Goal: Information Seeking & Learning: Compare options

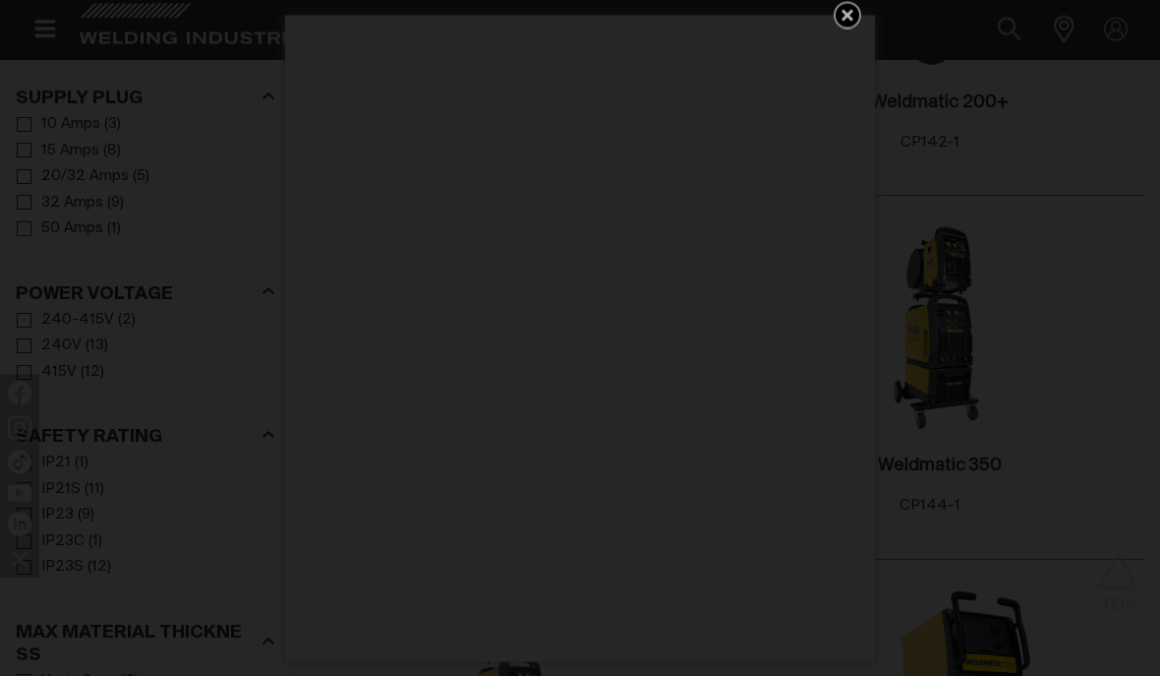
scroll to position [360, 0]
click at [844, 28] on icon "Get 5 WIA Welding Guides Free!" at bounding box center [848, 16] width 24 height 24
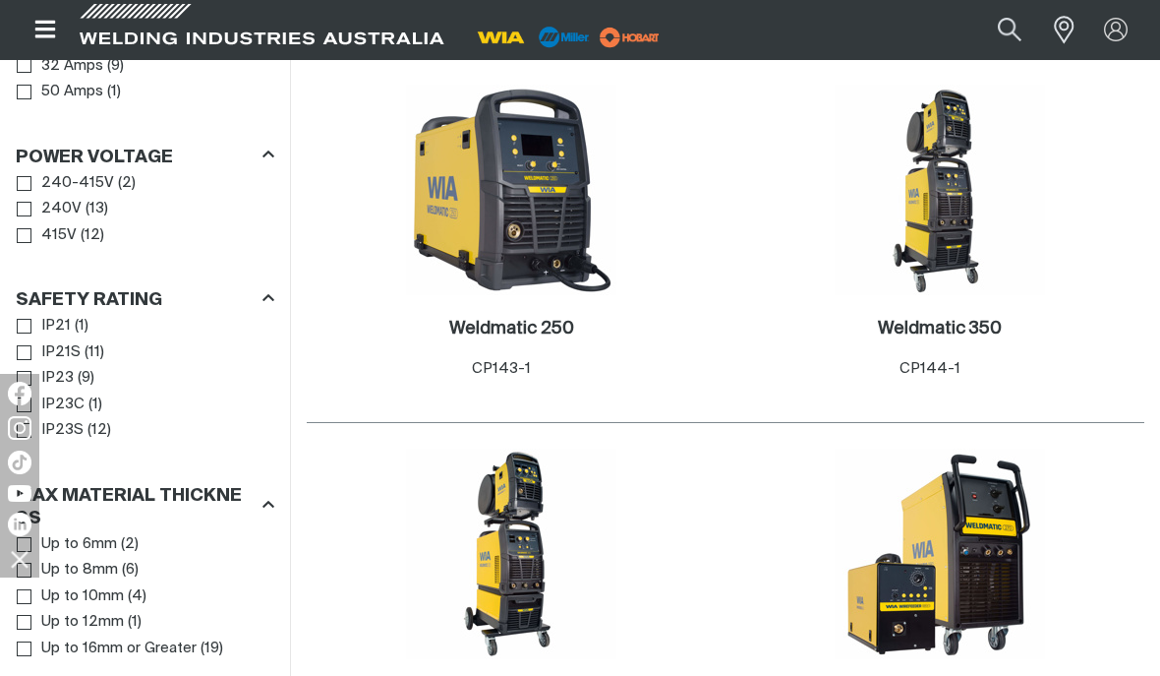
scroll to position [507, 0]
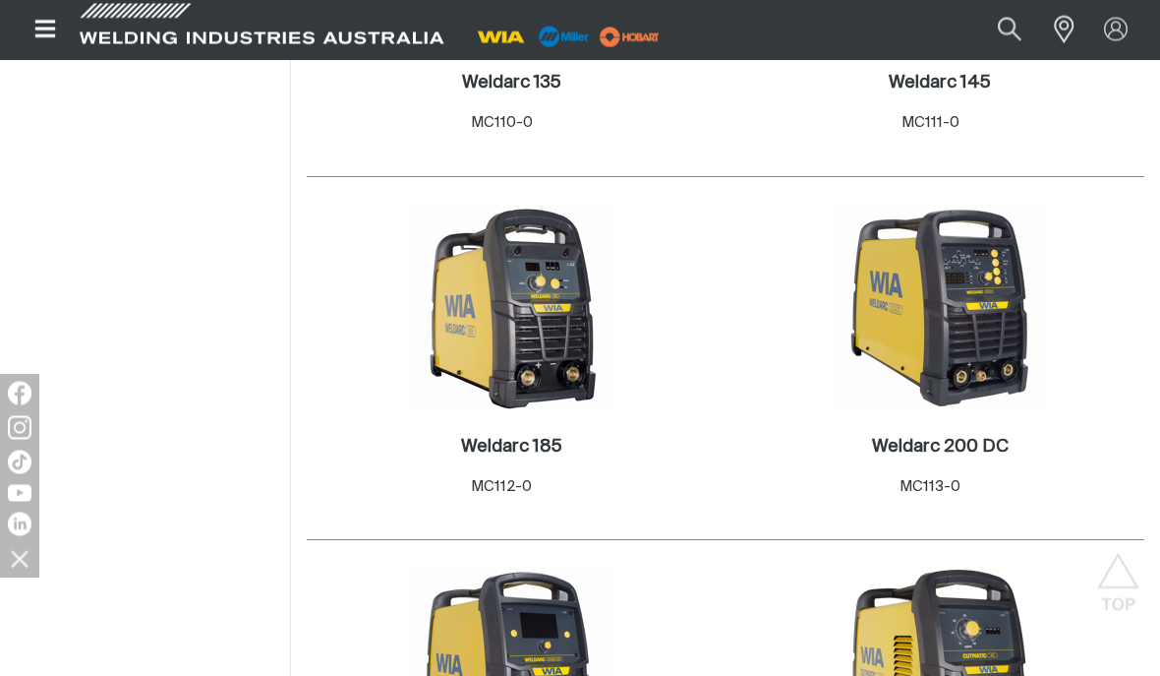
scroll to position [2269, 0]
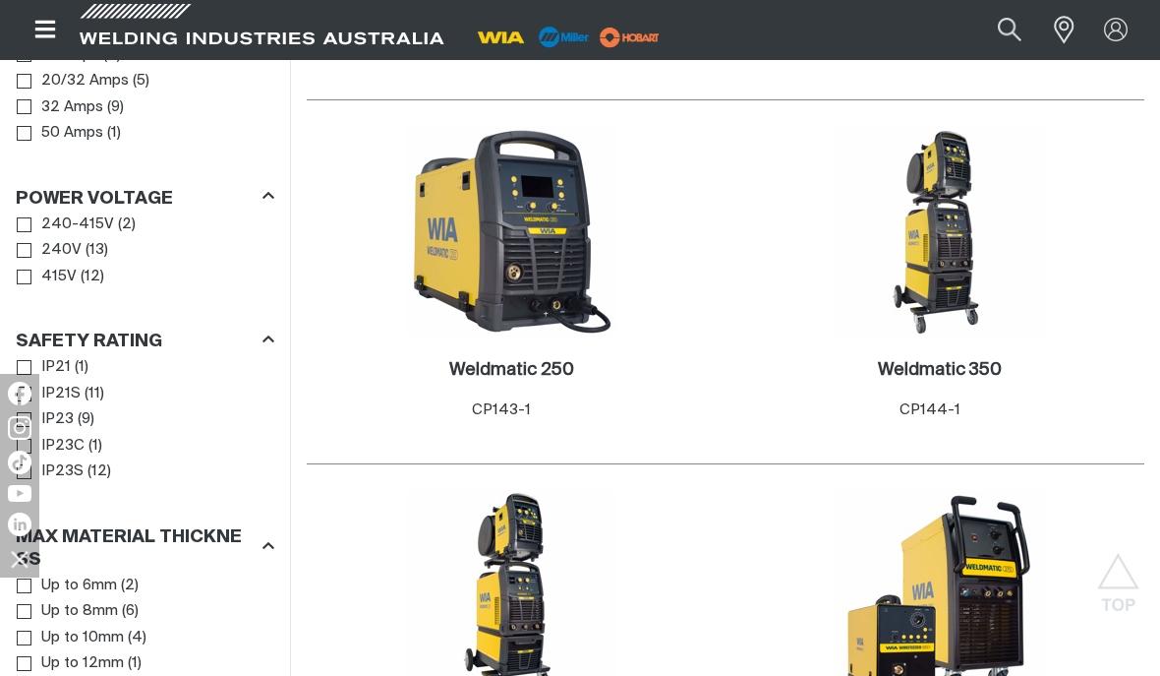
scroll to position [462, 0]
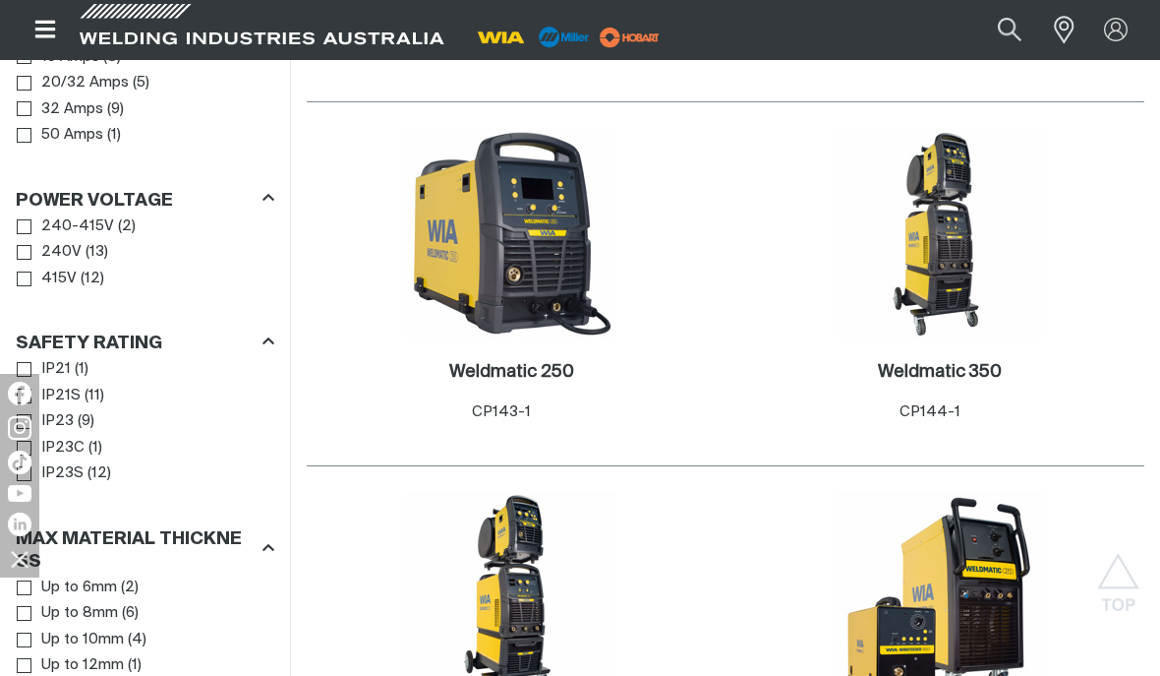
click at [28, 259] on span "Power Voltage" at bounding box center [24, 252] width 15 height 15
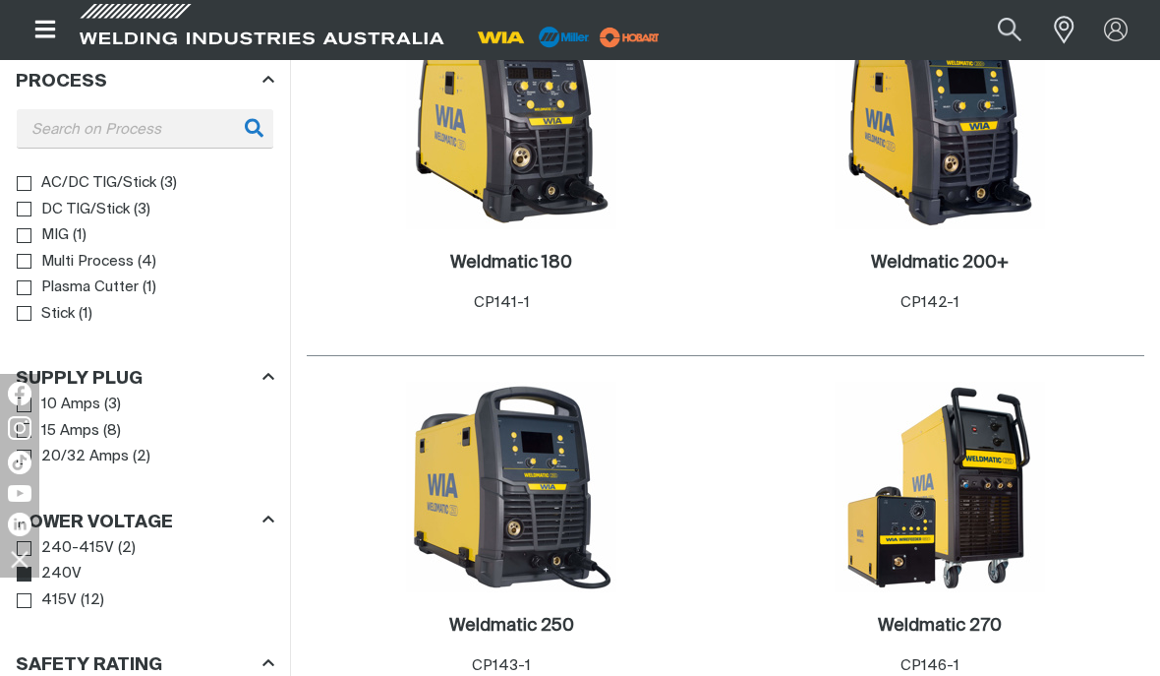
scroll to position [208, 0]
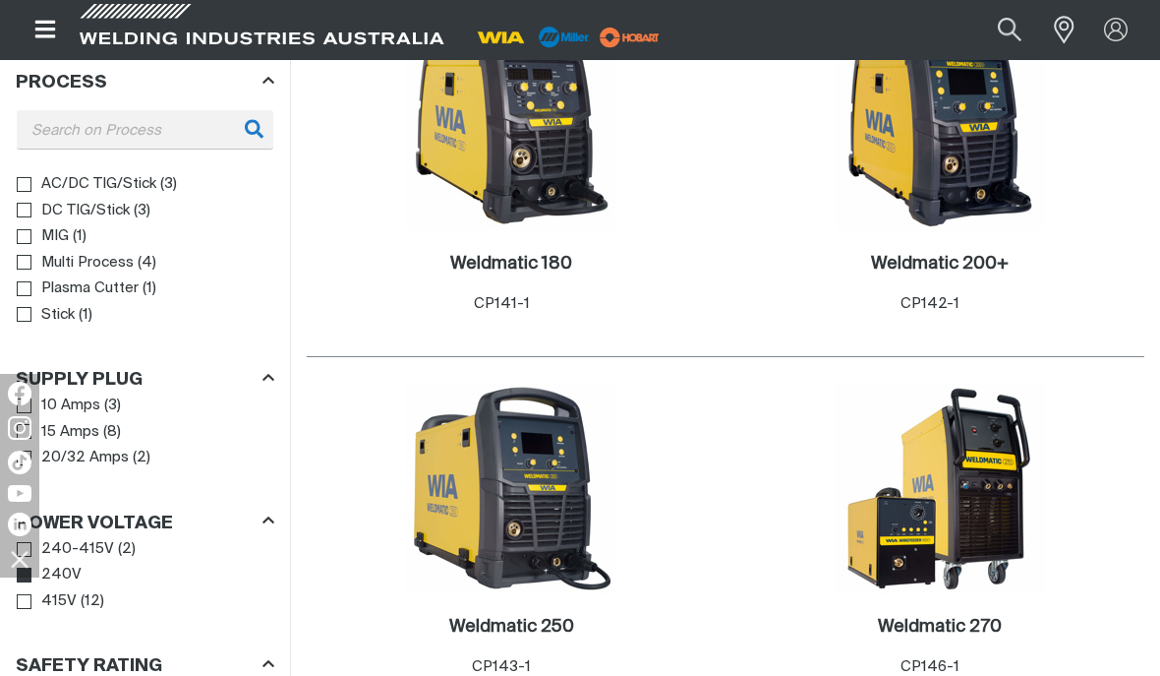
click at [33, 238] on link "MIG" at bounding box center [43, 236] width 52 height 27
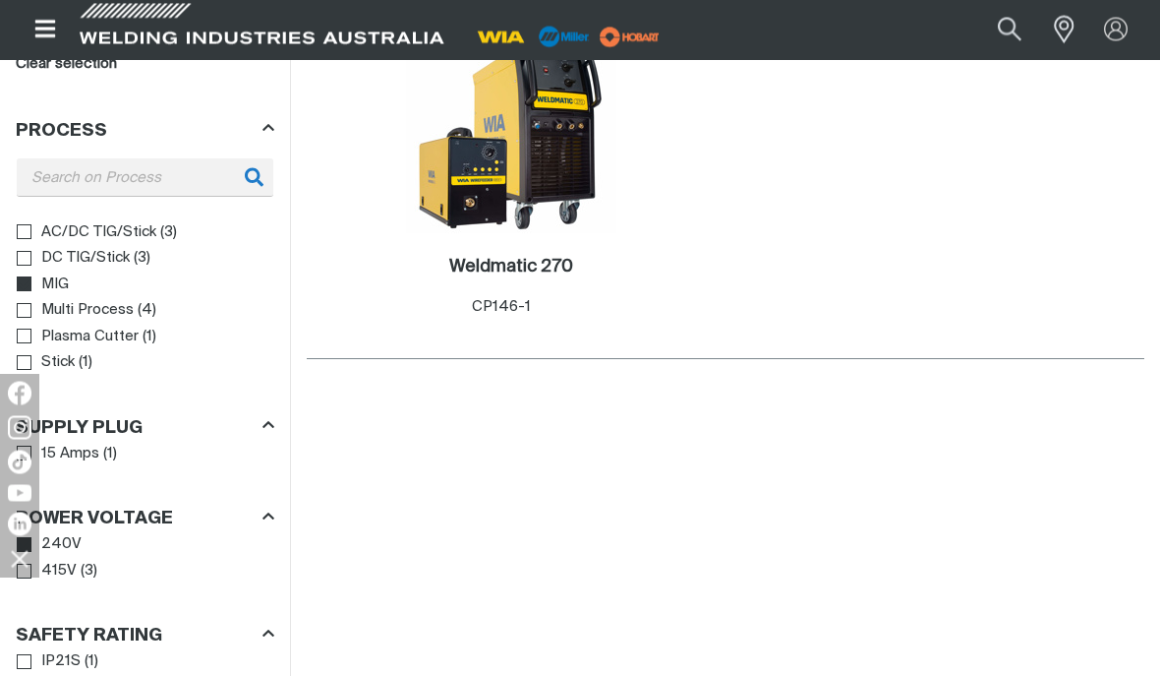
scroll to position [203, 0]
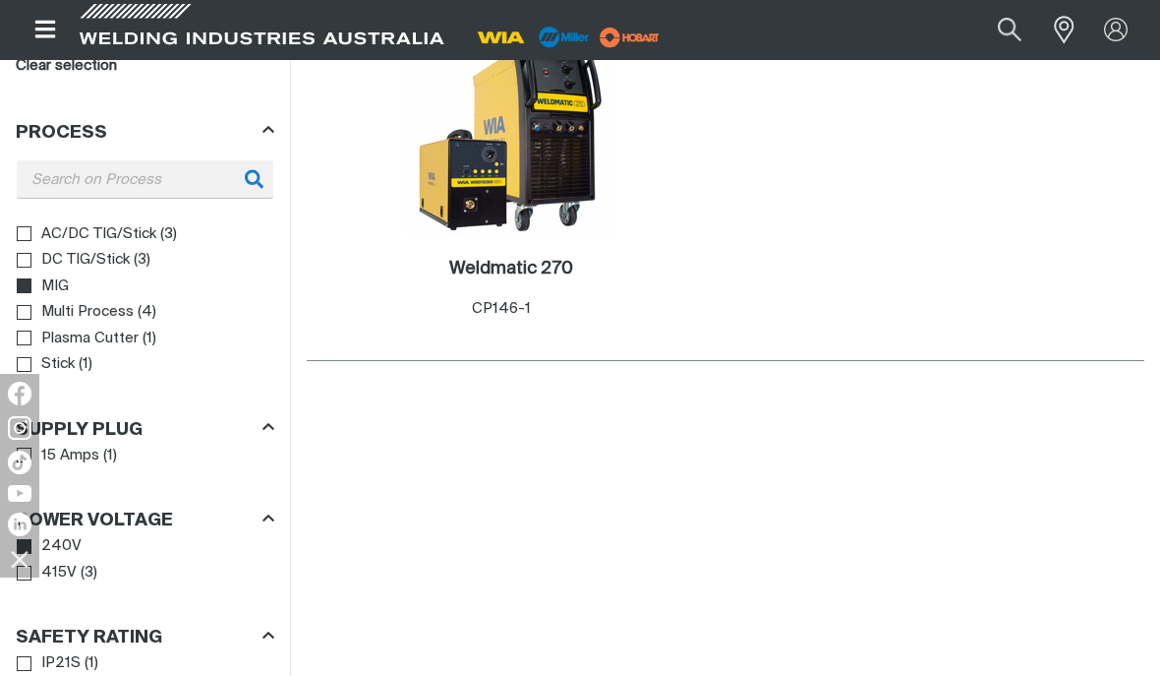
click at [26, 298] on link "MIG" at bounding box center [43, 286] width 52 height 27
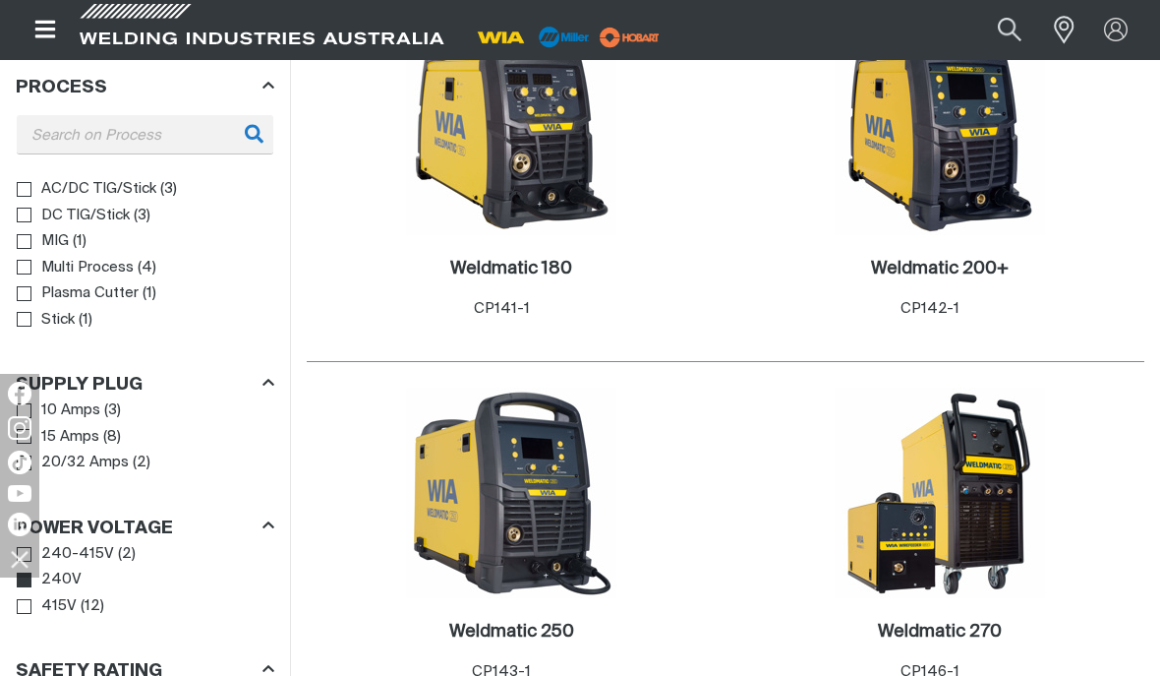
click at [30, 267] on span "Process" at bounding box center [24, 267] width 15 height 15
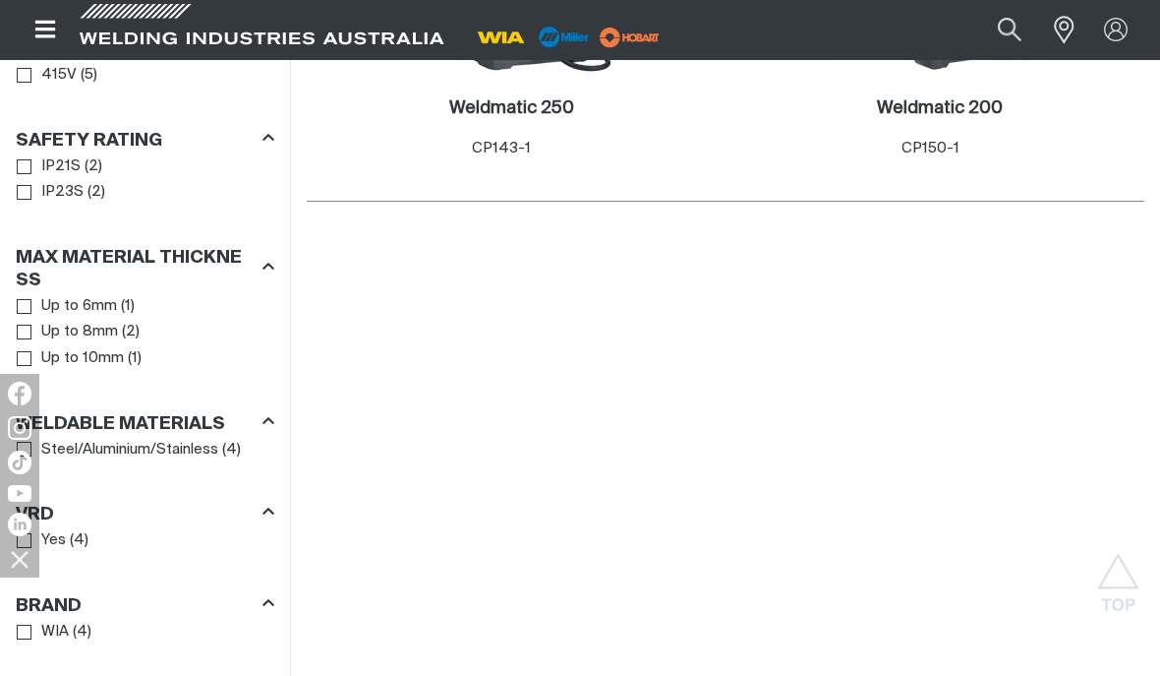
scroll to position [719, 0]
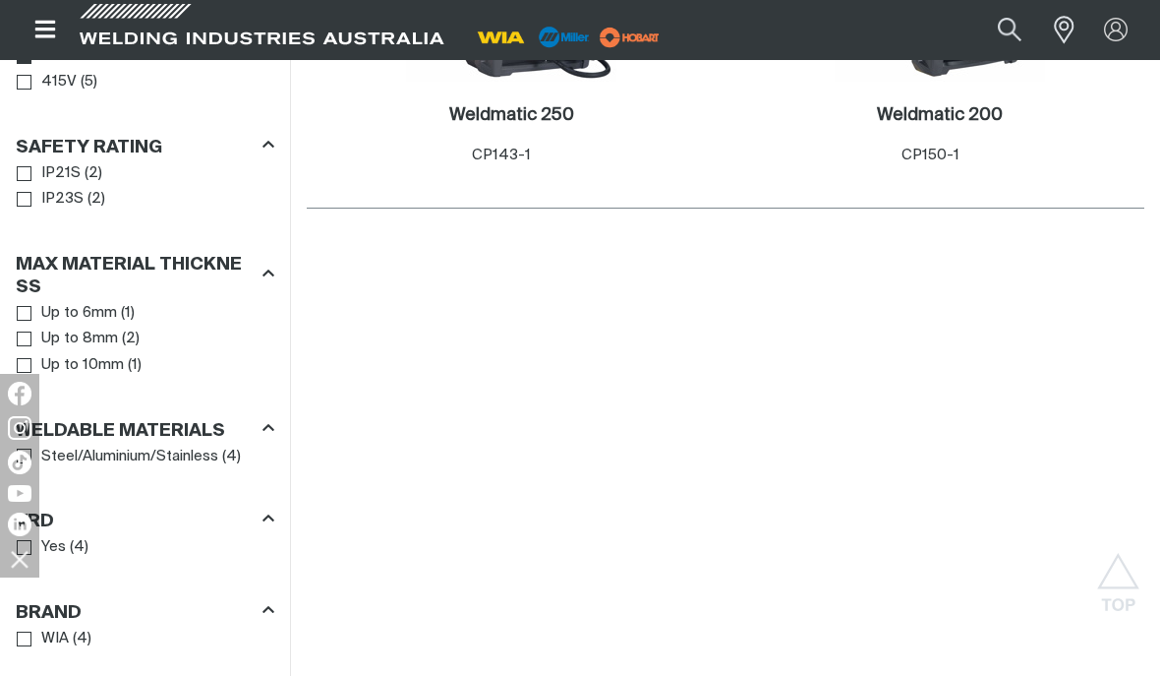
click at [32, 367] on link "Up to 10mm" at bounding box center [70, 365] width 107 height 27
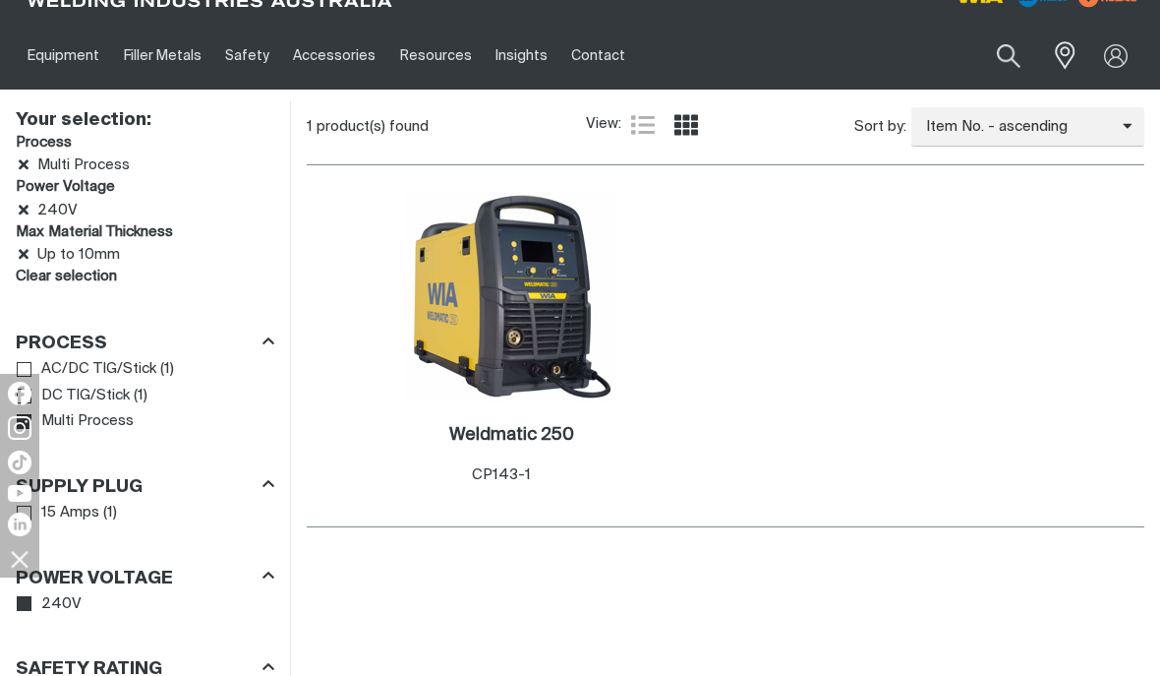
scroll to position [33, 0]
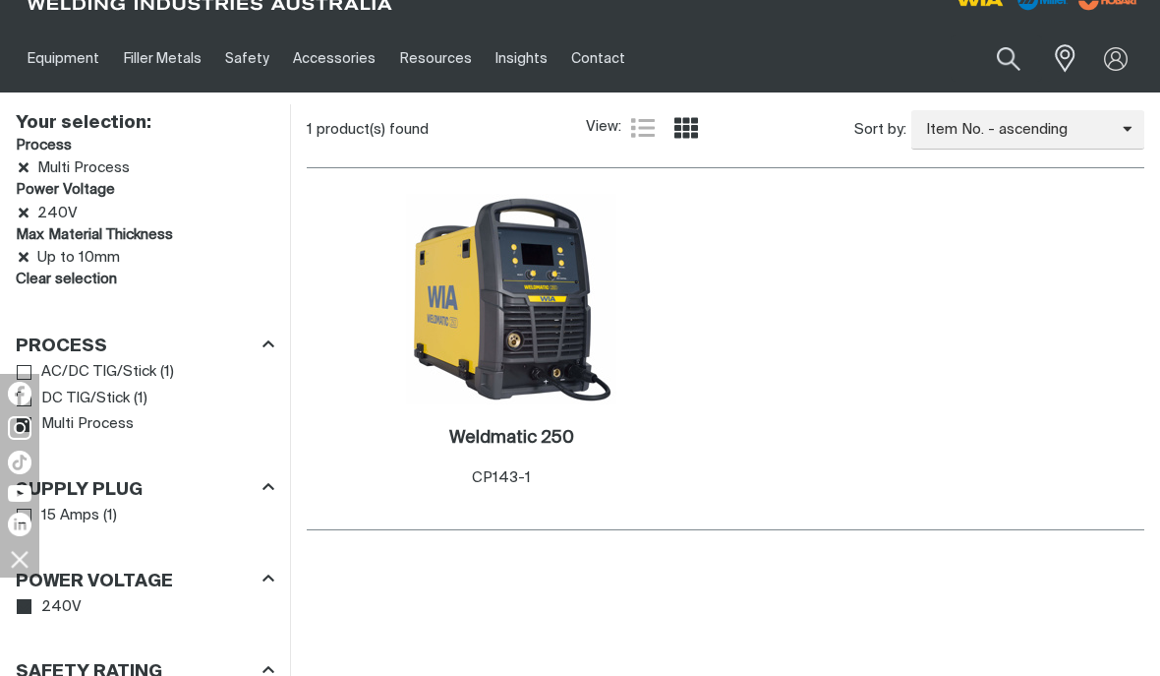
click at [524, 445] on h2 "Weldmatic 250 ." at bounding box center [511, 438] width 125 height 18
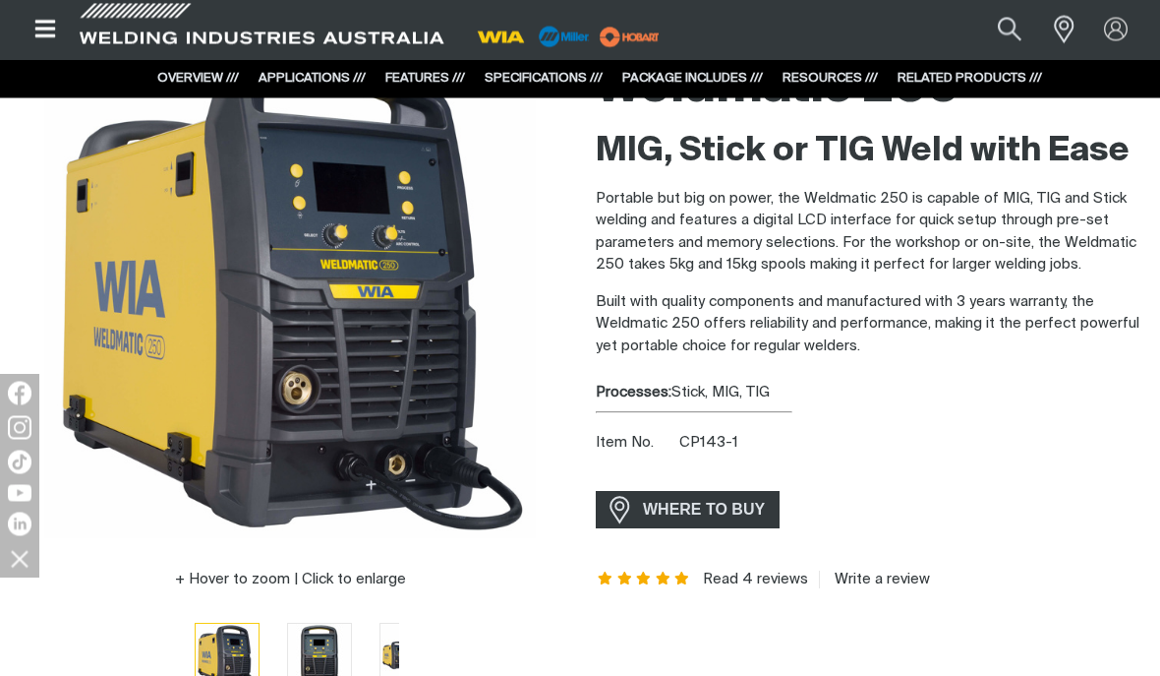
scroll to position [179, 0]
click at [288, 660] on img "Go to slide 2" at bounding box center [319, 654] width 63 height 63
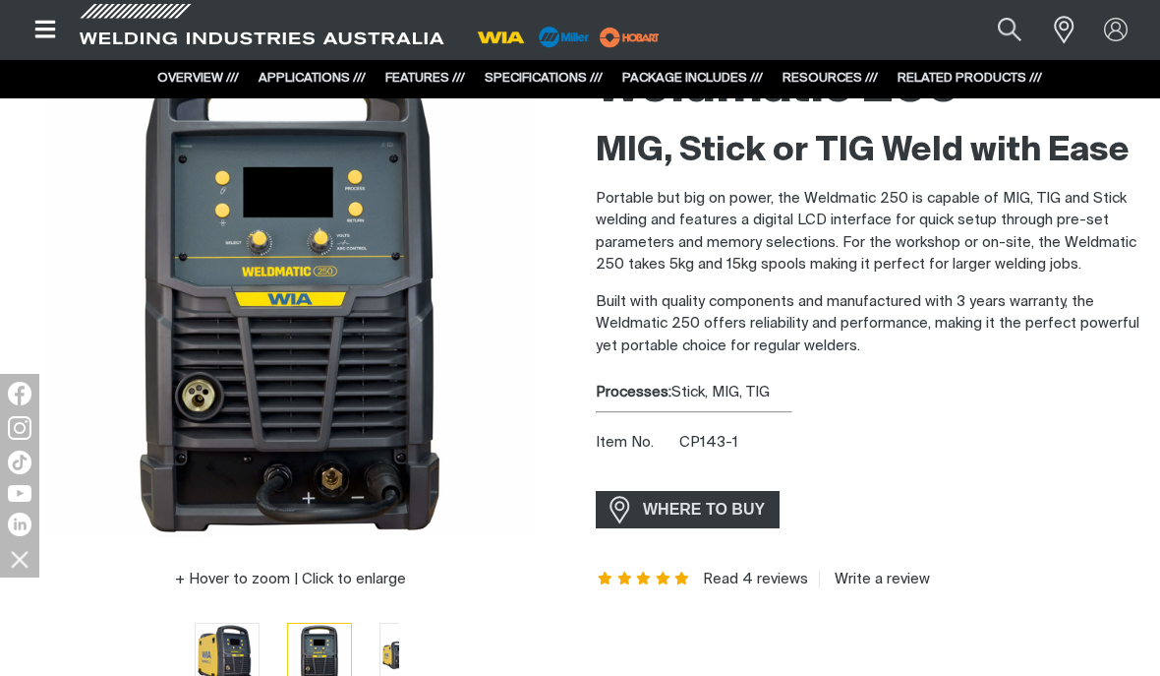
click at [381, 665] on img "Go to slide 3" at bounding box center [412, 654] width 63 height 63
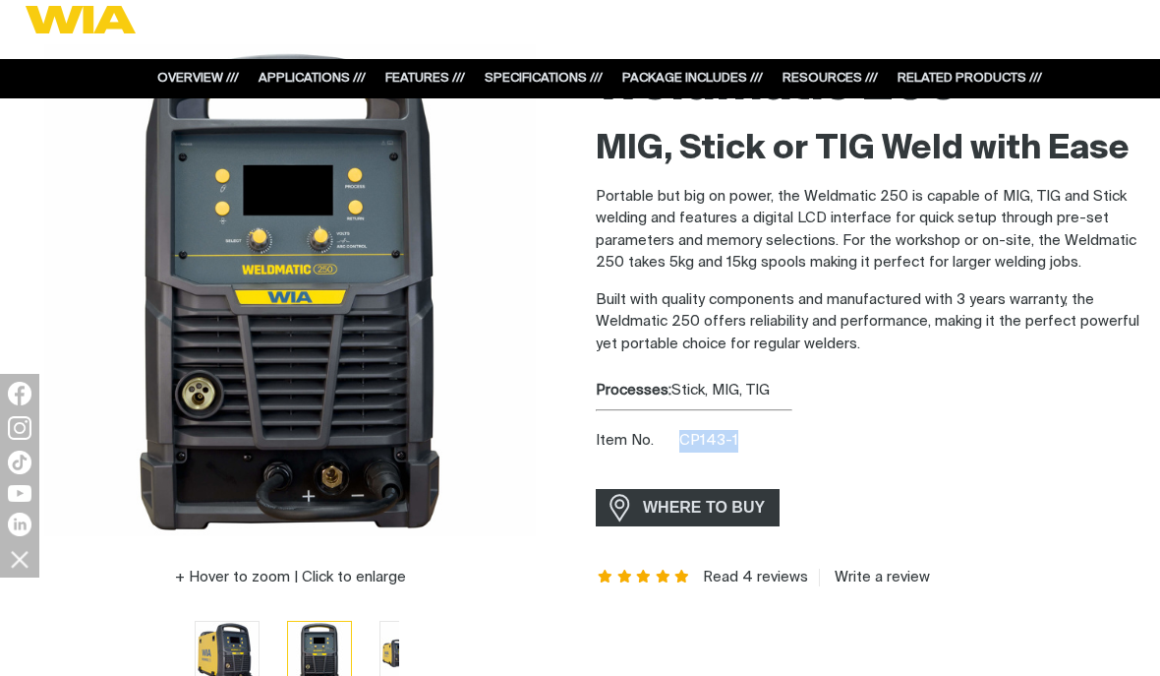
scroll to position [182, 0]
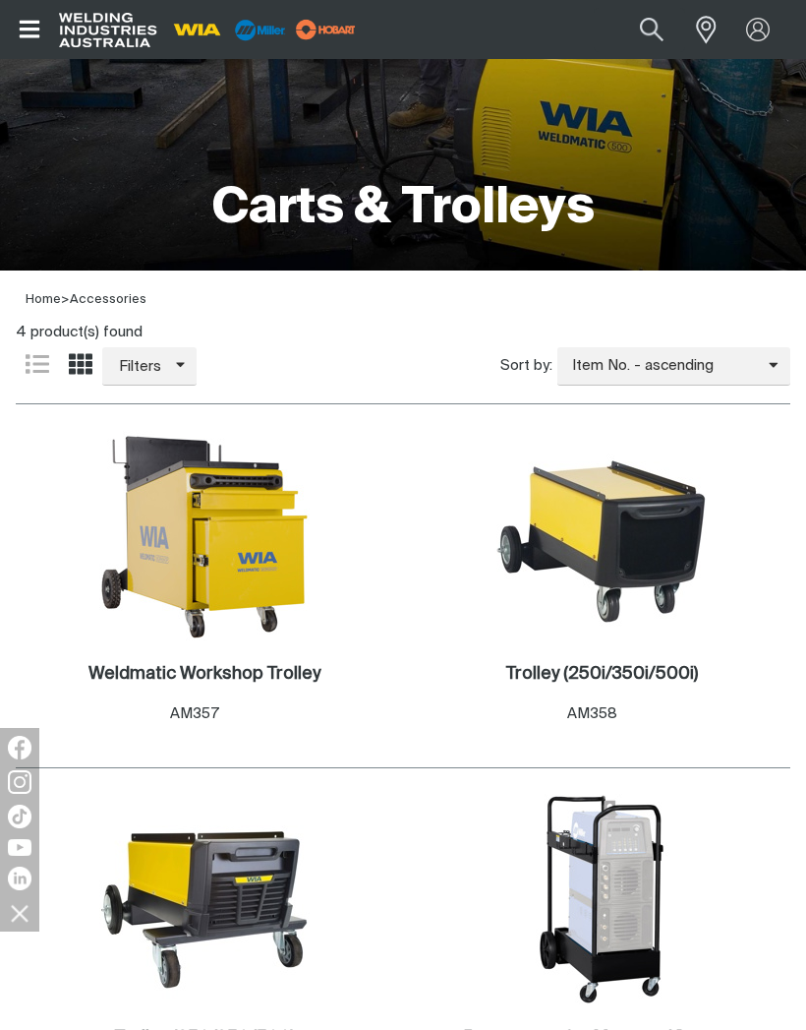
scroll to position [188, 0]
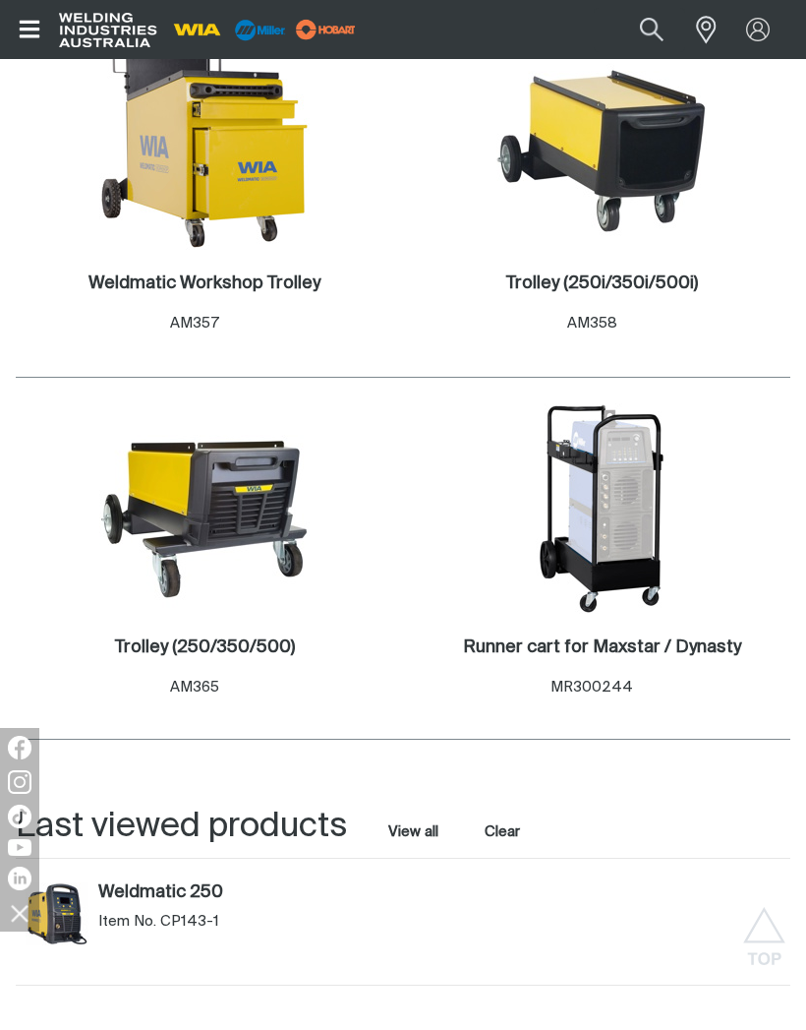
click at [228, 516] on img at bounding box center [204, 508] width 210 height 210
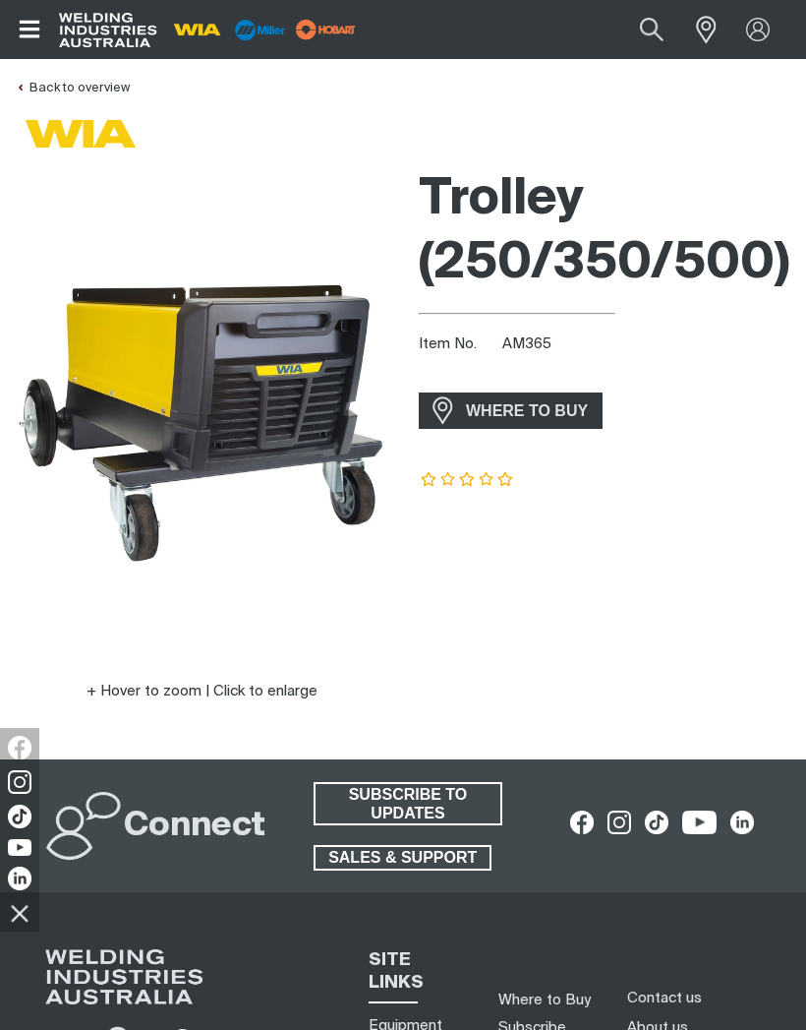
click at [264, 386] on img at bounding box center [202, 404] width 372 height 372
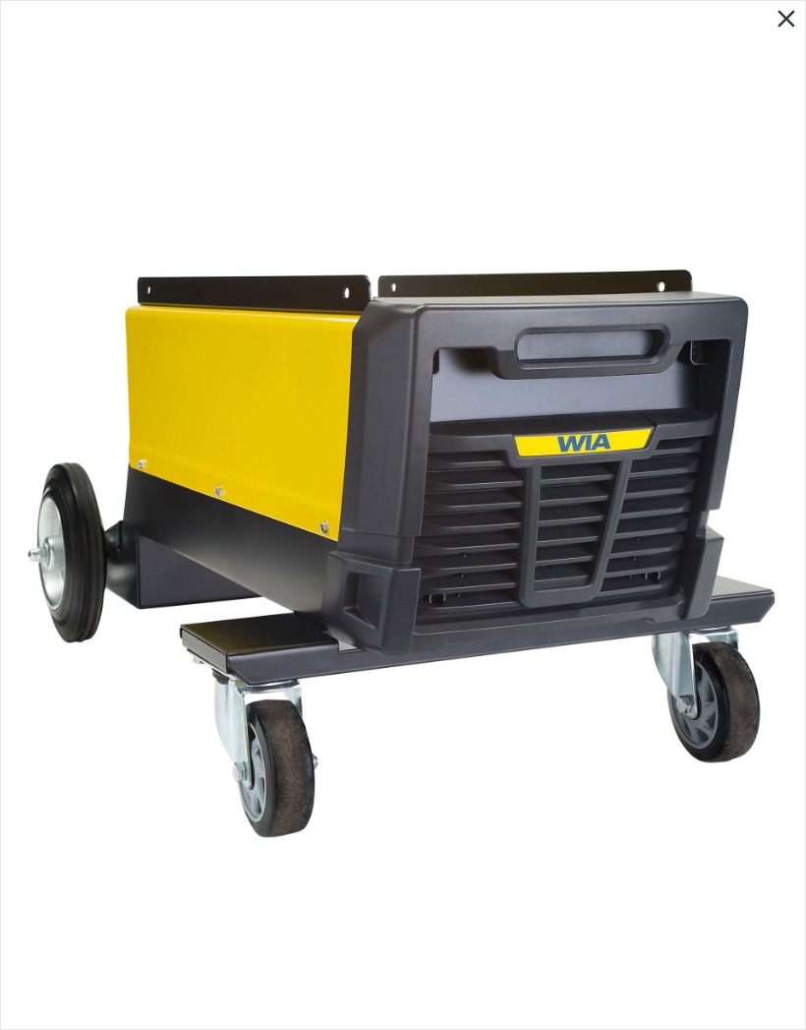
click at [590, 553] on img at bounding box center [403, 515] width 764 height 764
click at [790, 17] on icon "Close pop-up overlay" at bounding box center [787, 19] width 18 height 18
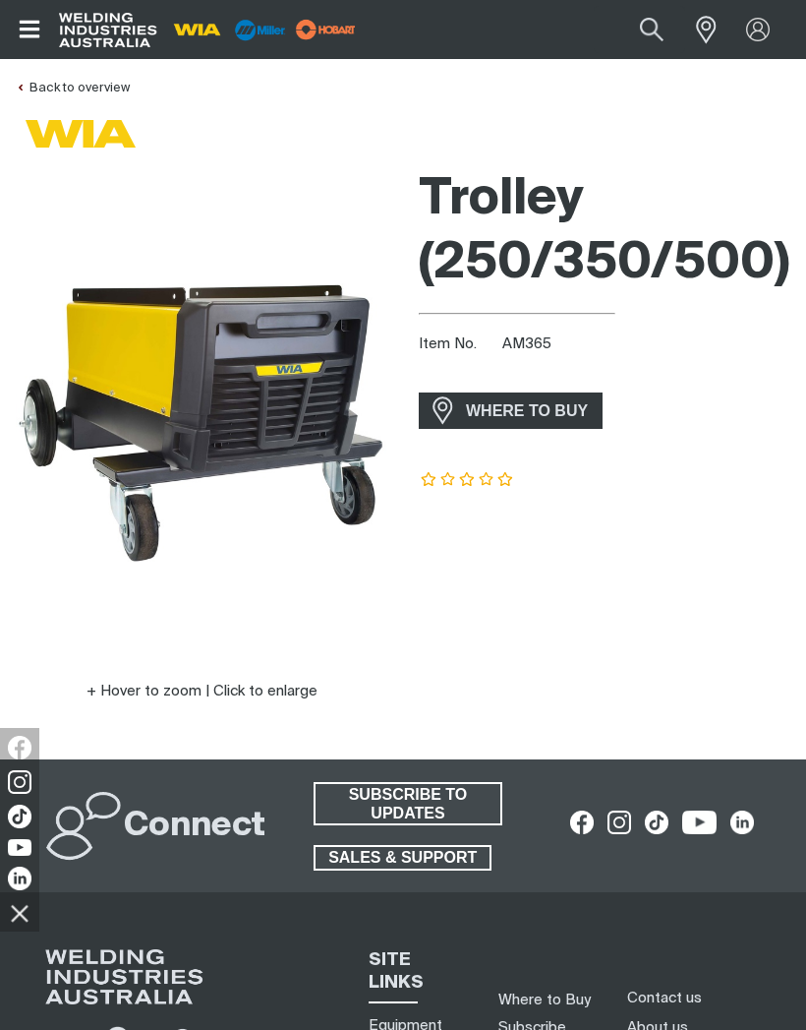
click at [79, 89] on link "Back to overview" at bounding box center [73, 88] width 114 height 13
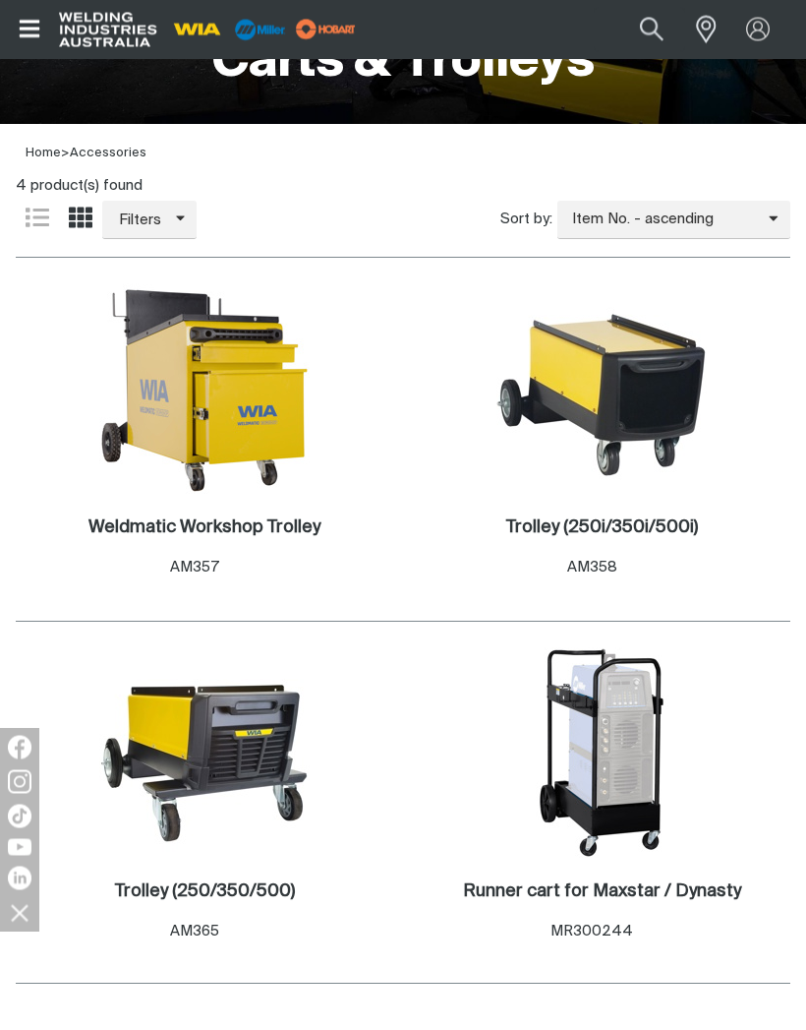
scroll to position [328, 0]
click at [244, 420] on img at bounding box center [204, 388] width 210 height 210
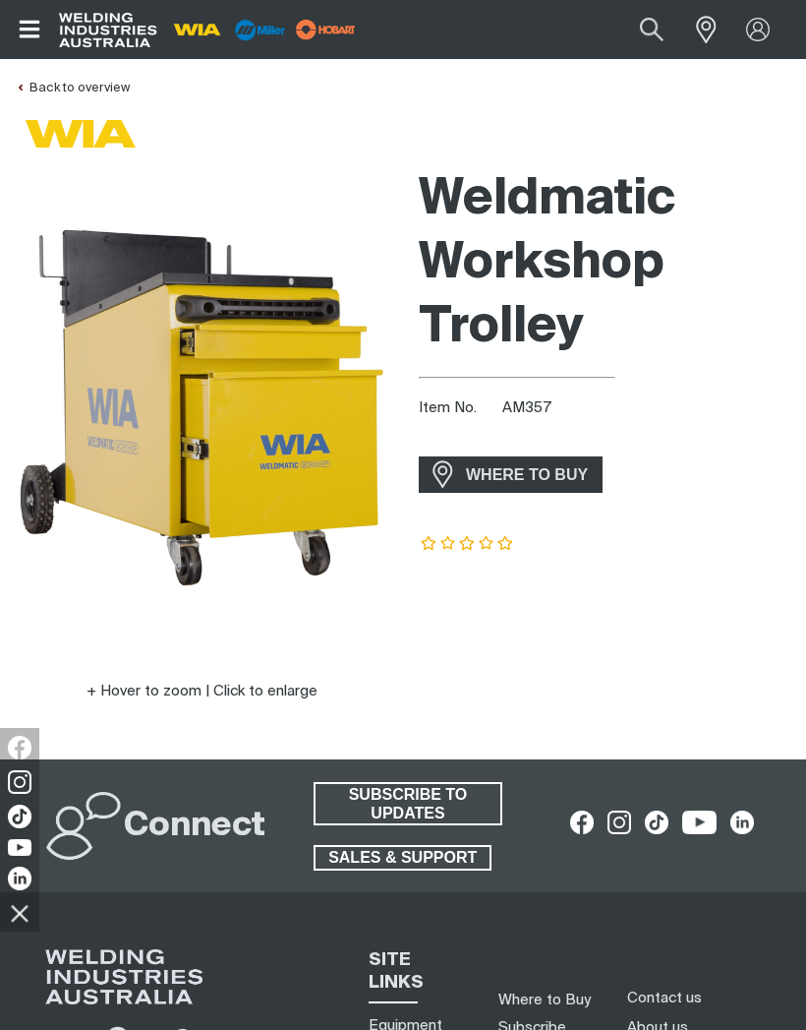
click at [56, 82] on link "Back to overview" at bounding box center [73, 88] width 114 height 13
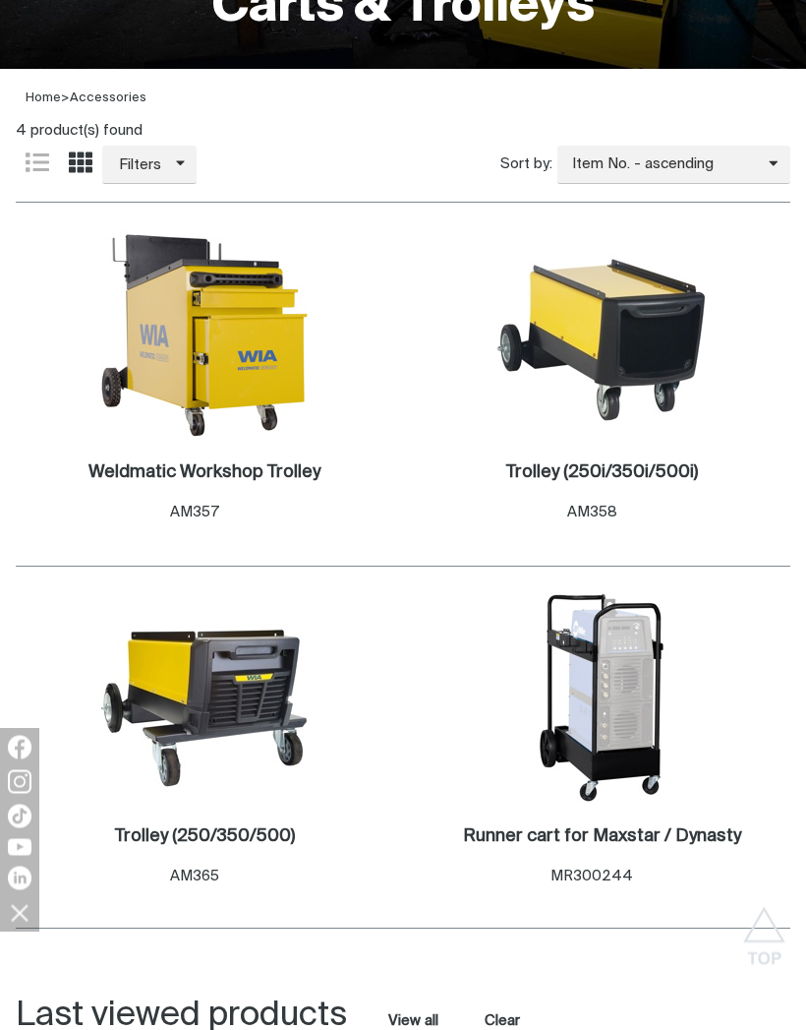
scroll to position [572, 0]
